Goal: Information Seeking & Learning: Learn about a topic

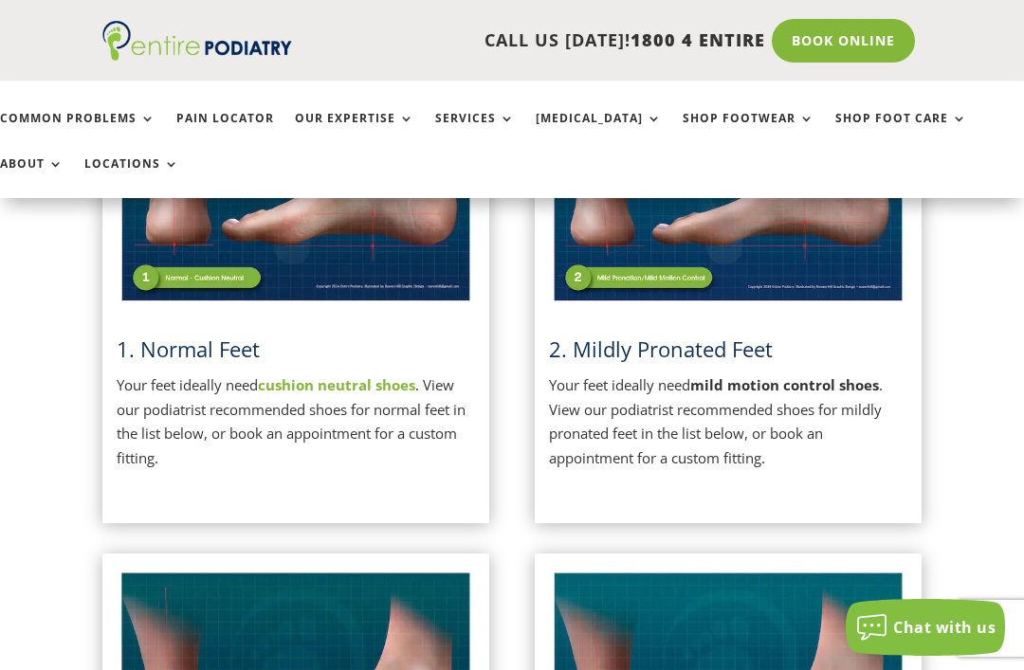
scroll to position [601, 0]
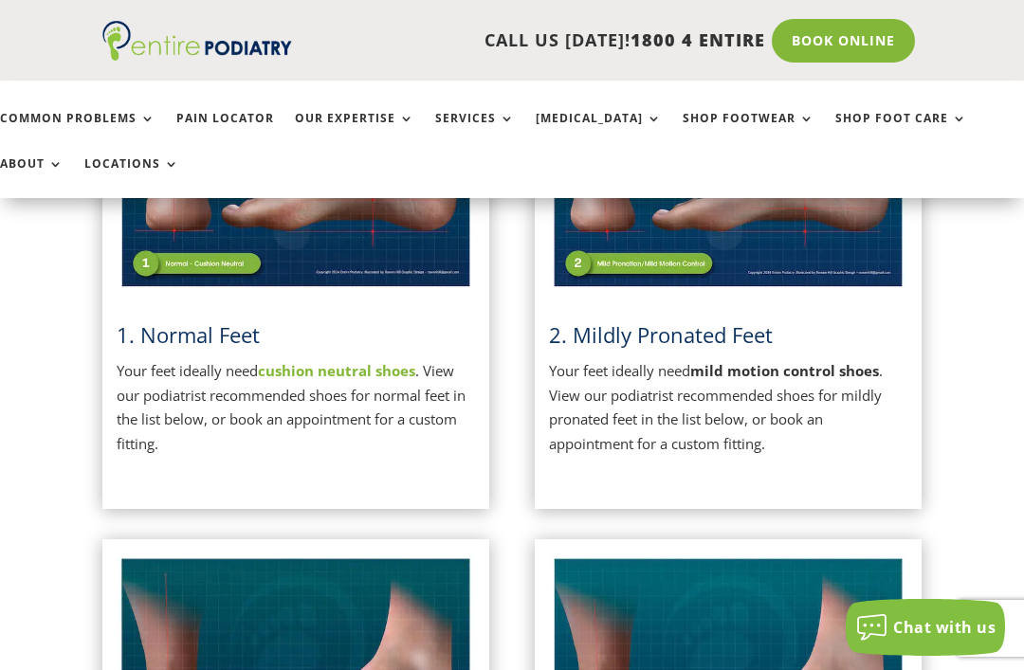
click at [362, 391] on p "Your feet ideally need cushion neutral shoes . View our podiatrist recommended …" at bounding box center [296, 407] width 358 height 97
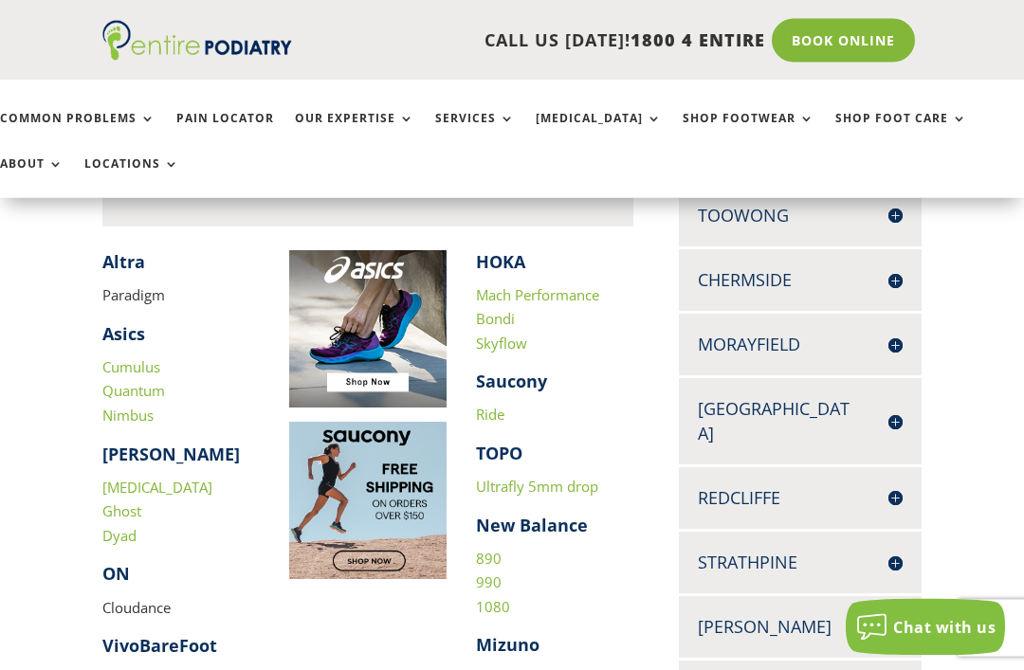
scroll to position [531, 0]
click at [499, 549] on link "890" at bounding box center [489, 558] width 26 height 19
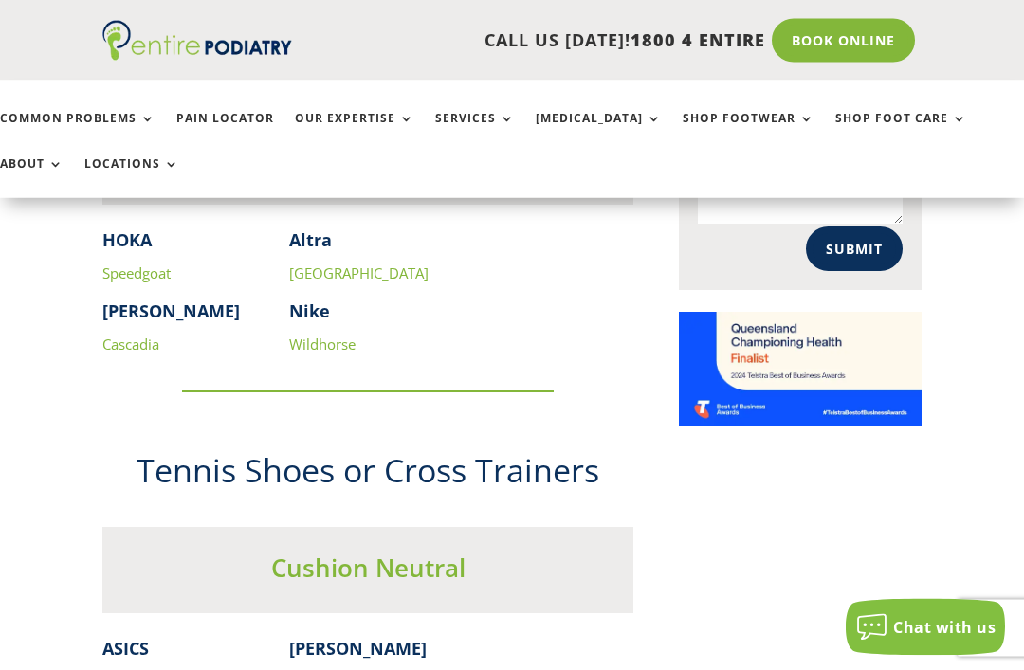
scroll to position [1460, 0]
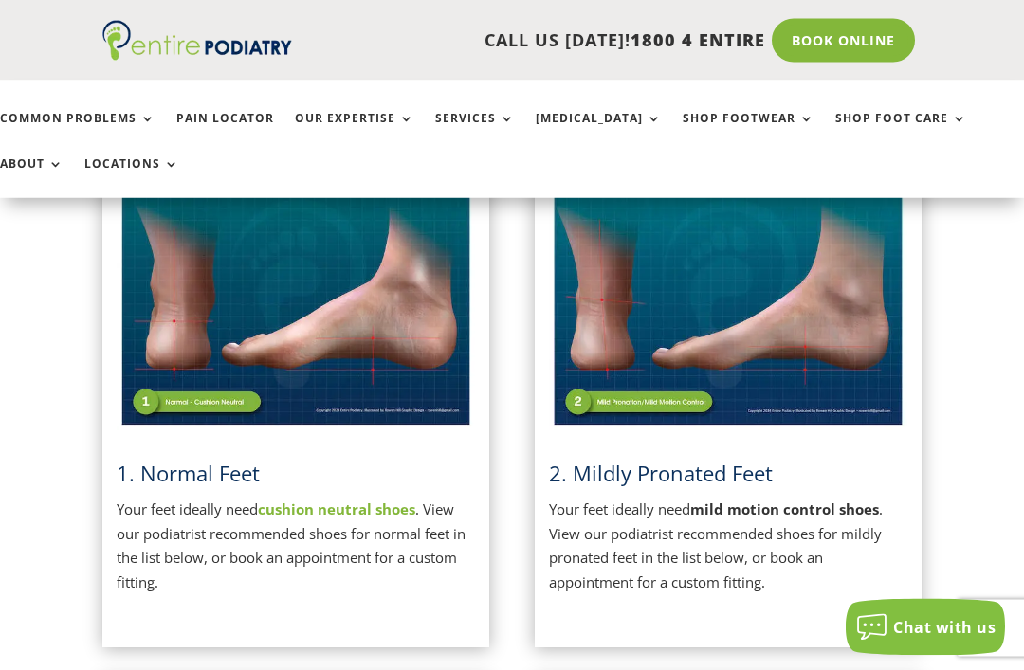
scroll to position [463, 0]
click at [721, 512] on strong "mild motion control shoes" at bounding box center [784, 509] width 189 height 19
click at [753, 489] on h3 "2. Mildly Pronated Feet" at bounding box center [728, 478] width 358 height 39
click at [690, 406] on img at bounding box center [728, 304] width 358 height 253
click at [732, 474] on span "2. Mildly Pronated Feet" at bounding box center [661, 473] width 224 height 28
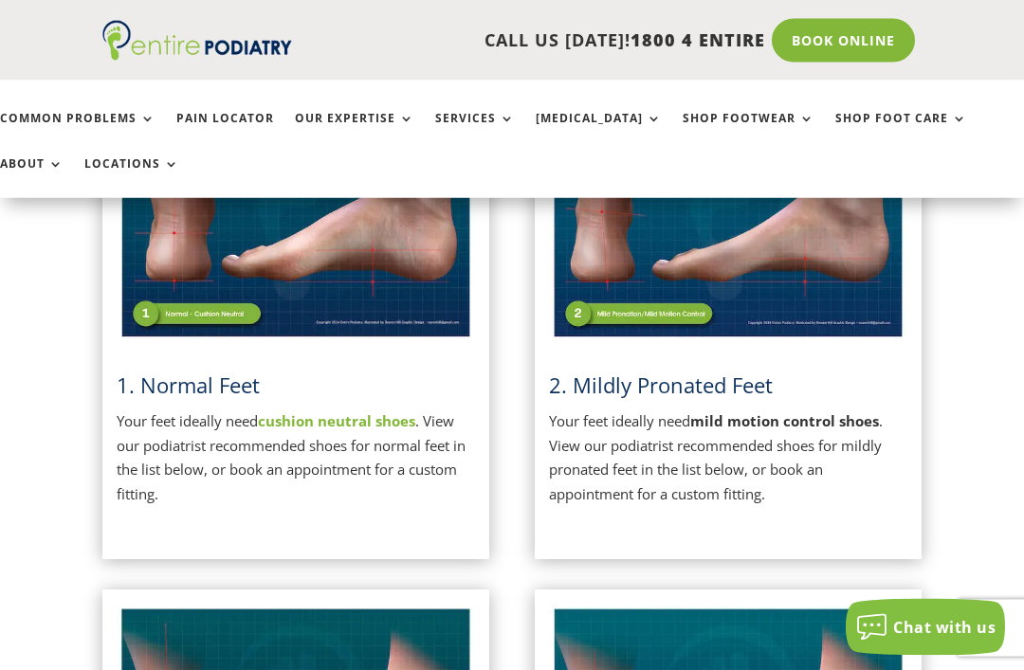
scroll to position [551, 0]
click at [828, 474] on p "Your feet ideally need mild motion control shoes . View our podiatrist recommen…" at bounding box center [728, 458] width 358 height 97
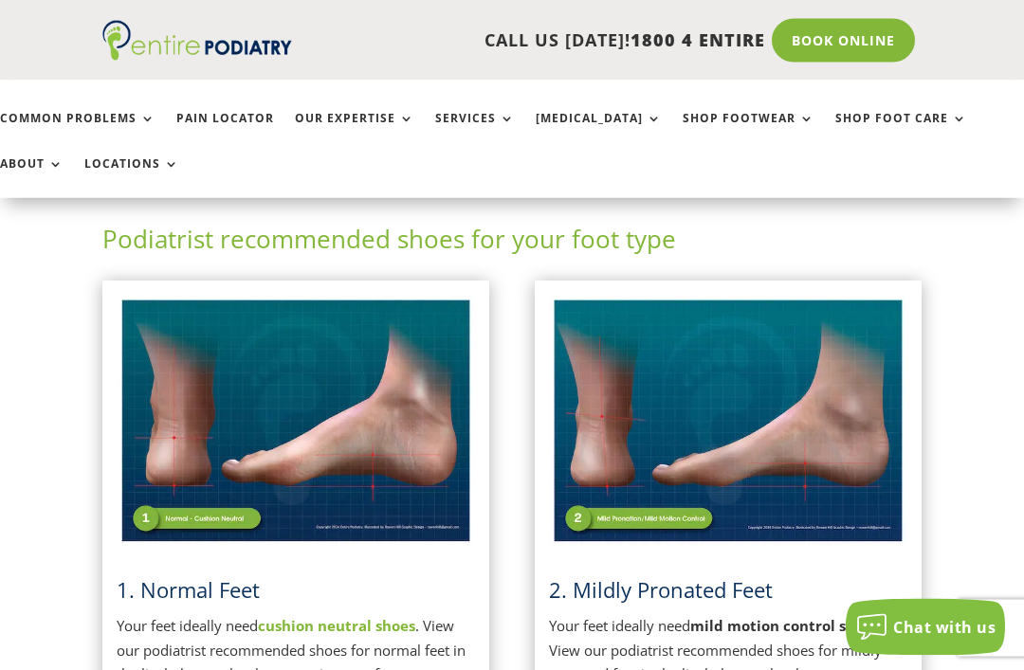
scroll to position [341, 0]
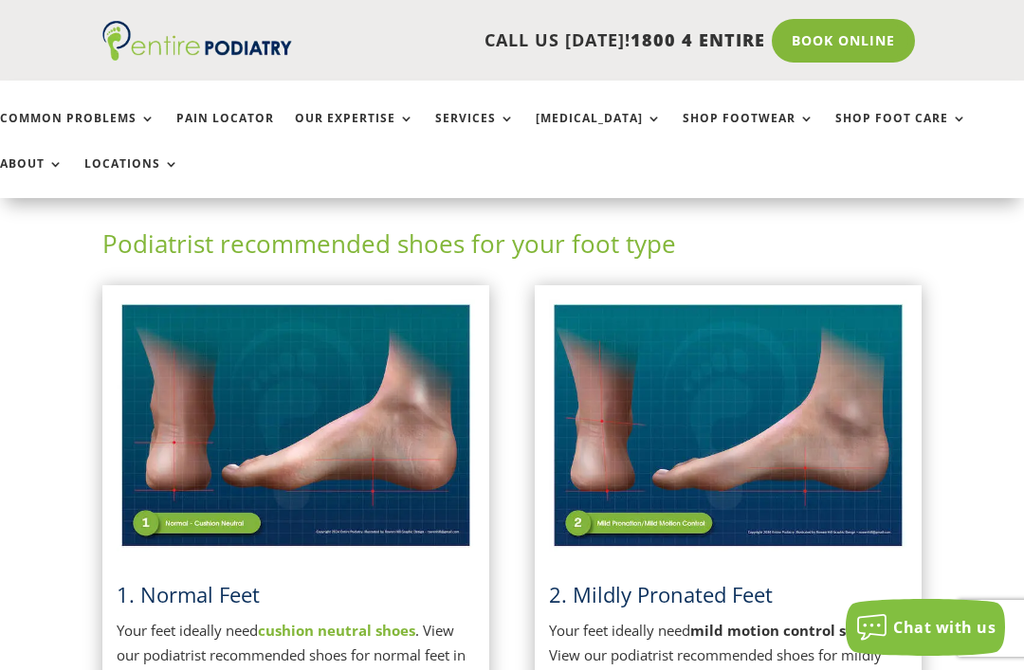
click at [777, 630] on strong "mild motion control shoes" at bounding box center [784, 630] width 189 height 19
click at [797, 629] on strong "mild motion control shoes" at bounding box center [784, 630] width 189 height 19
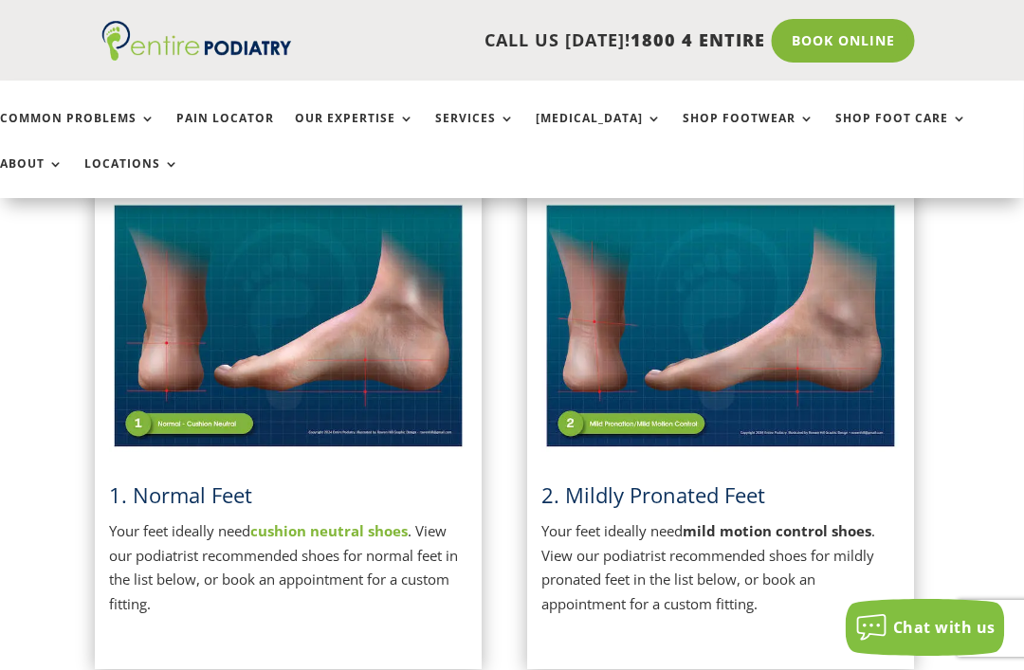
scroll to position [441, 8]
click at [988, 656] on button "Chat with us" at bounding box center [925, 627] width 159 height 57
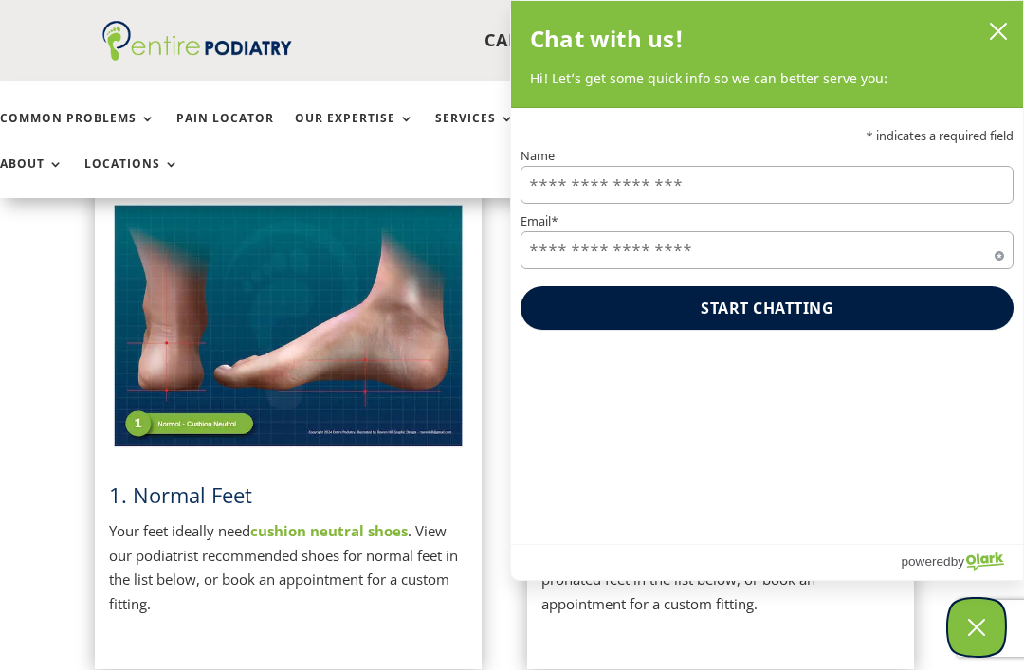
click at [984, 651] on icon "Close Chatbox" at bounding box center [976, 627] width 19 height 47
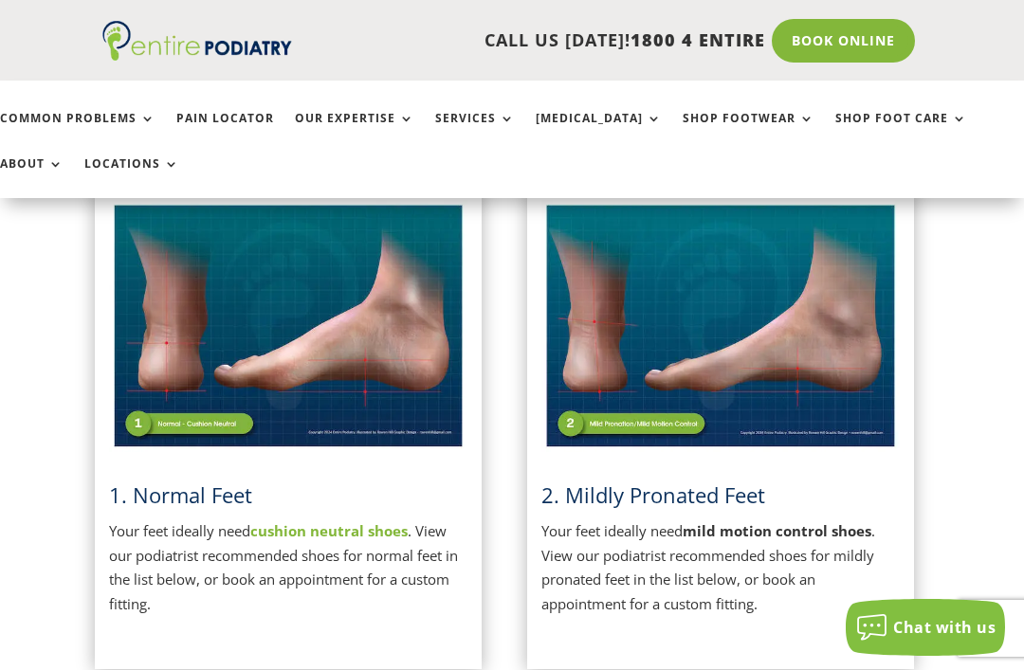
click at [719, 497] on span "2. Mildly Pronated Feet" at bounding box center [653, 495] width 224 height 28
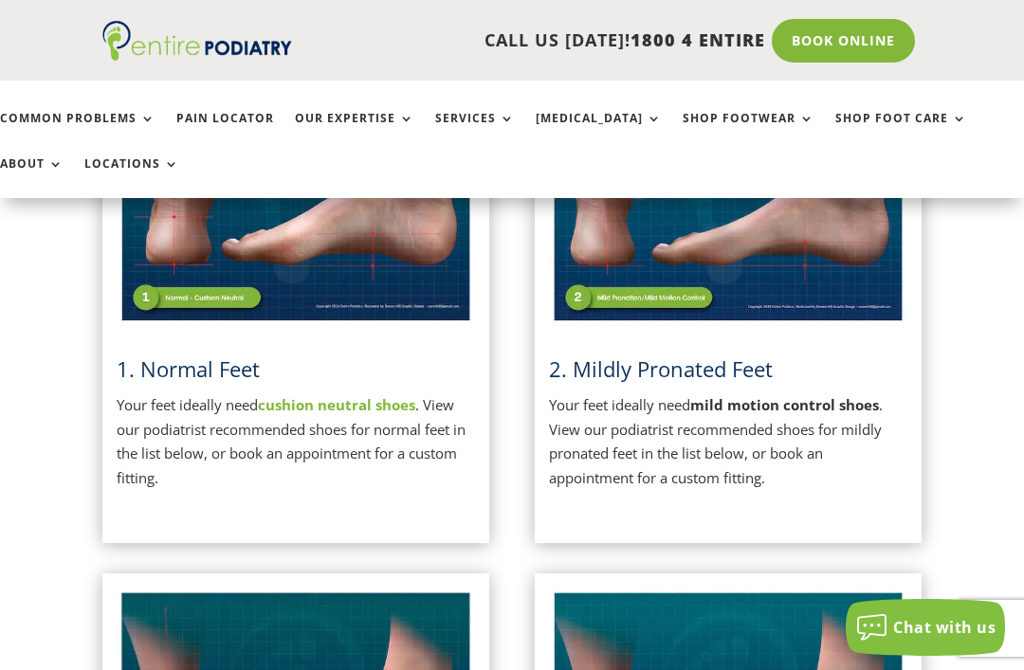
scroll to position [566, 0]
click at [681, 485] on p "Your feet ideally need mild motion control shoes . View our podiatrist recommen…" at bounding box center [728, 442] width 358 height 97
click at [705, 377] on span "2. Mildly Pronated Feet" at bounding box center [661, 370] width 224 height 28
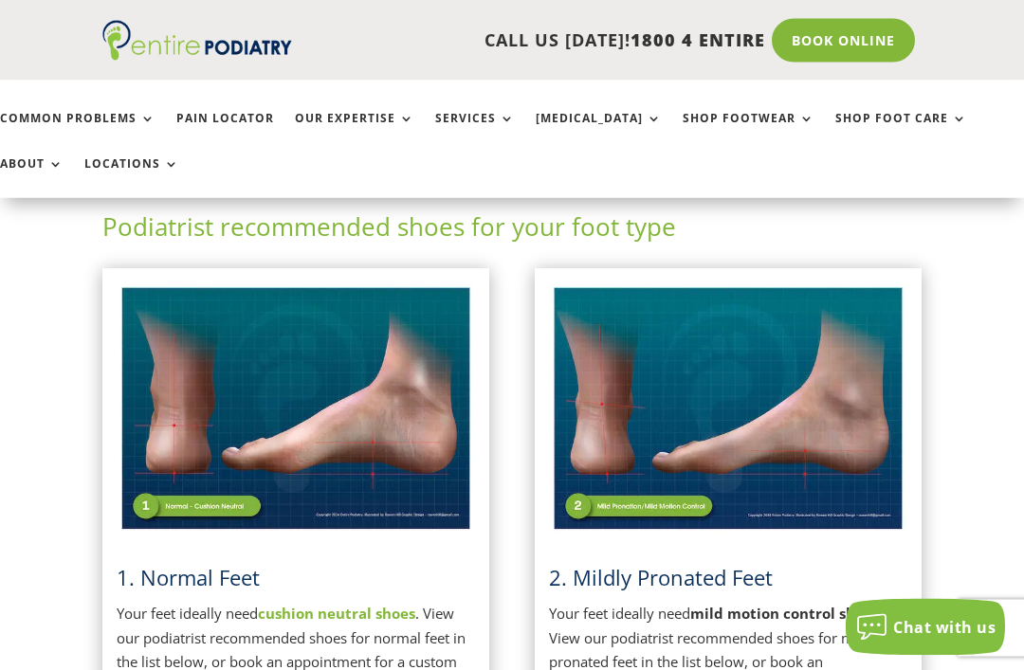
scroll to position [356, 0]
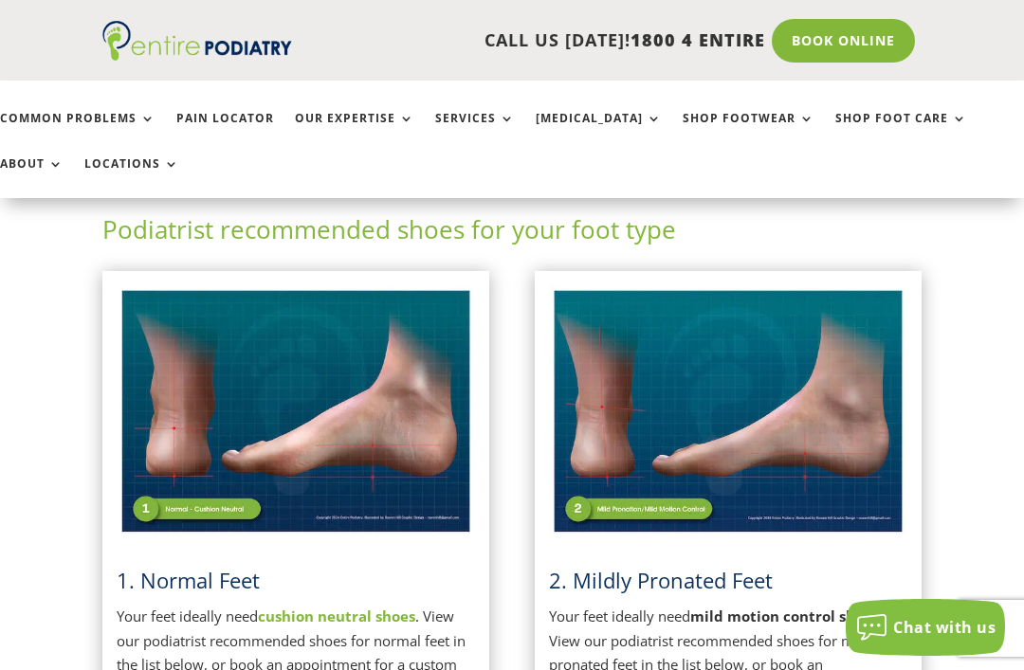
click at [684, 499] on img at bounding box center [728, 411] width 358 height 253
click at [647, 504] on img at bounding box center [728, 411] width 358 height 253
click at [797, 406] on img at bounding box center [728, 411] width 358 height 253
click at [716, 484] on img at bounding box center [728, 411] width 358 height 253
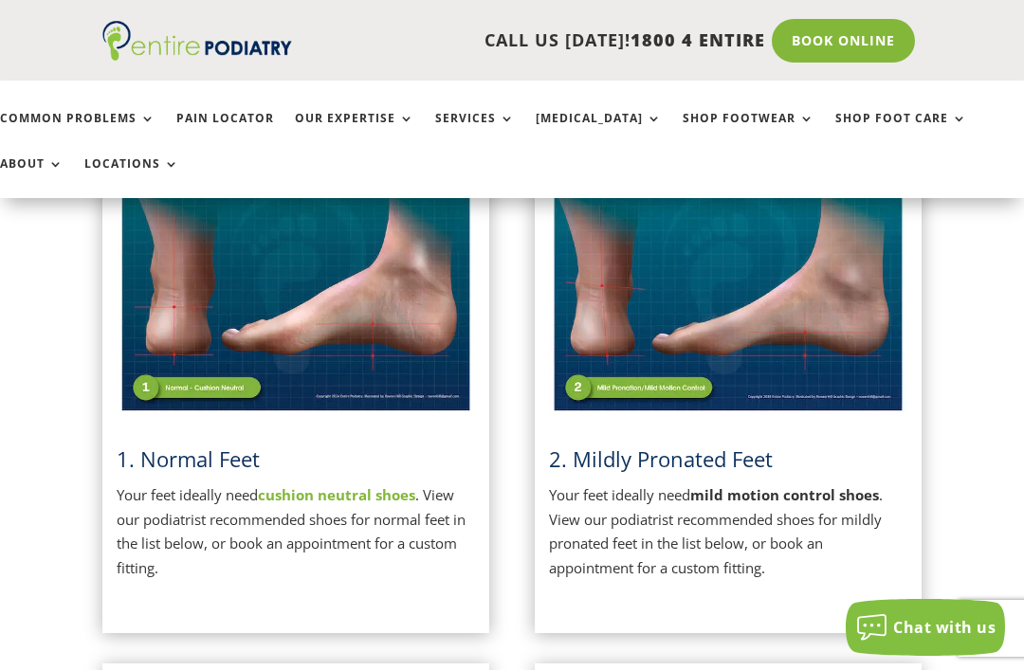
scroll to position [463, 0]
